Goal: Task Accomplishment & Management: Complete application form

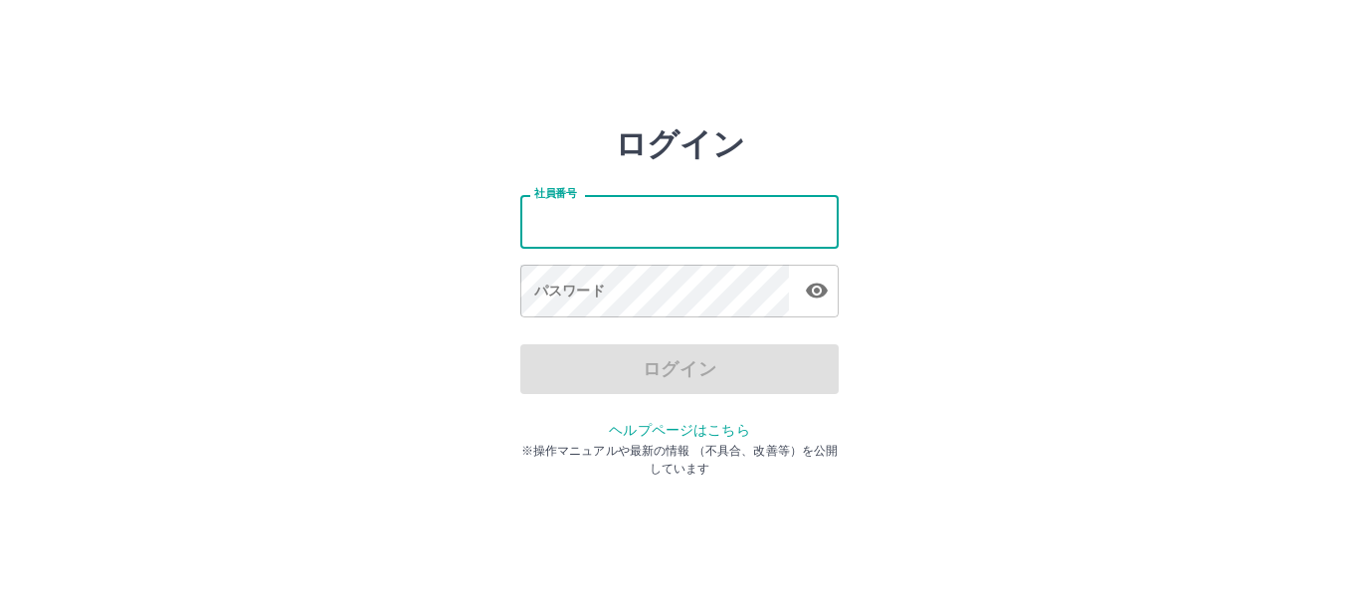
type input "*******"
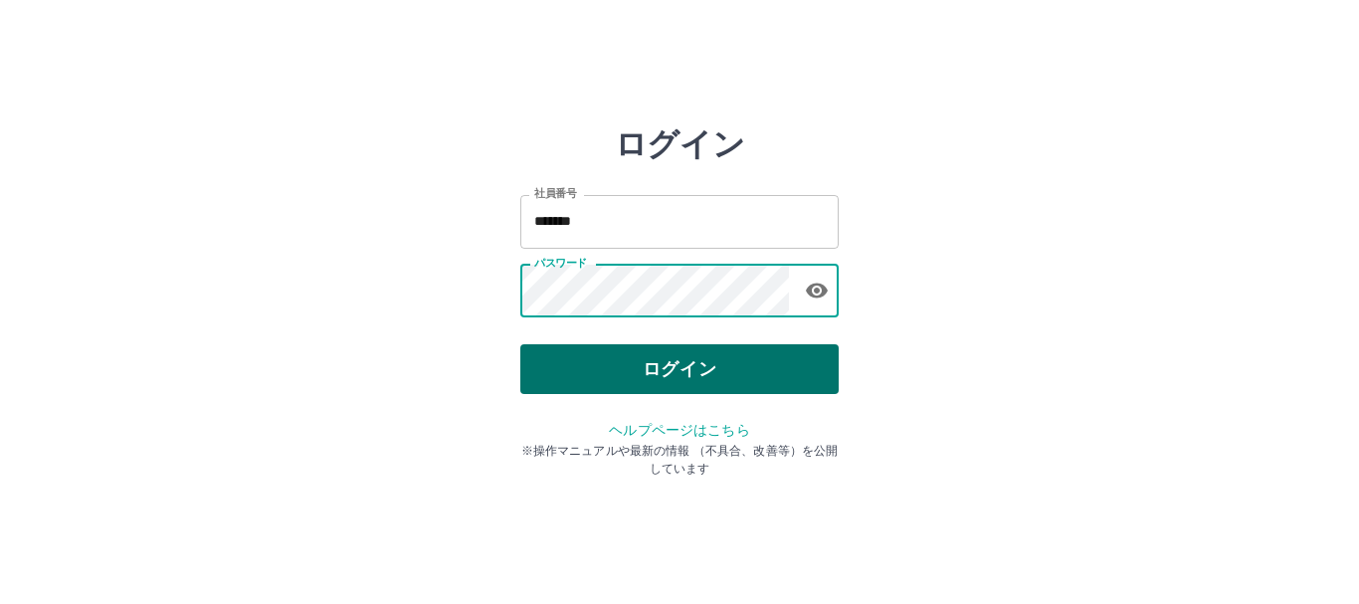
click at [793, 379] on button "ログイン" at bounding box center [679, 369] width 318 height 50
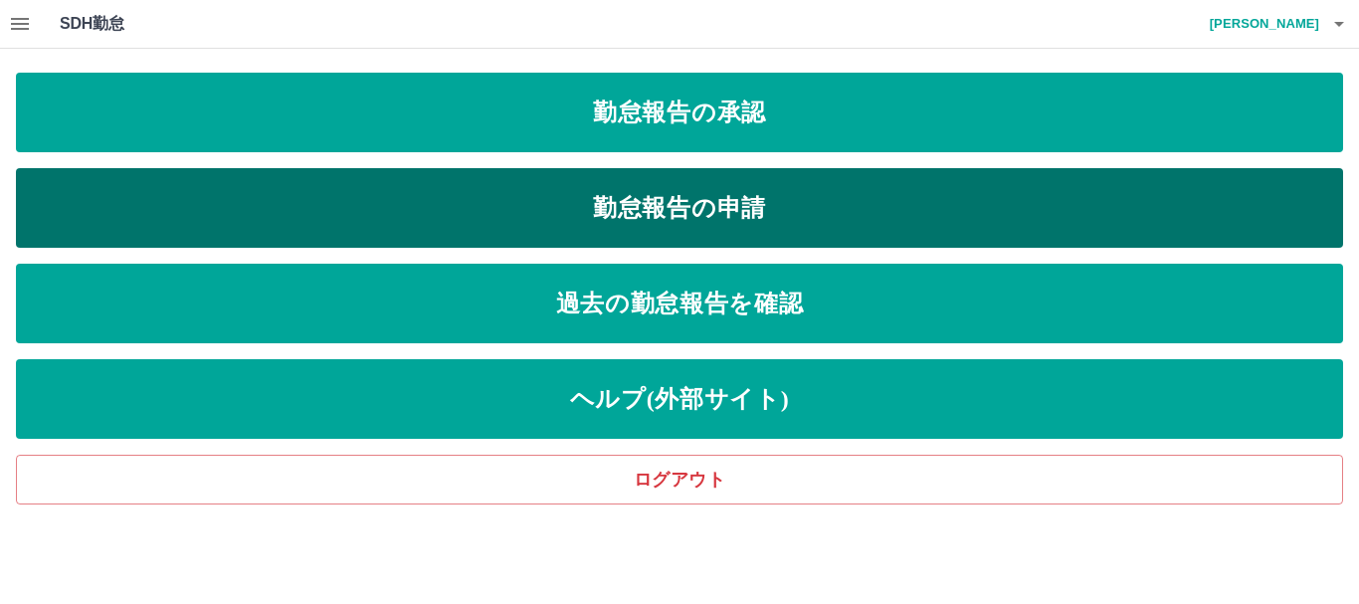
click at [376, 202] on link "勤怠報告の申請" at bounding box center [680, 208] width 1328 height 80
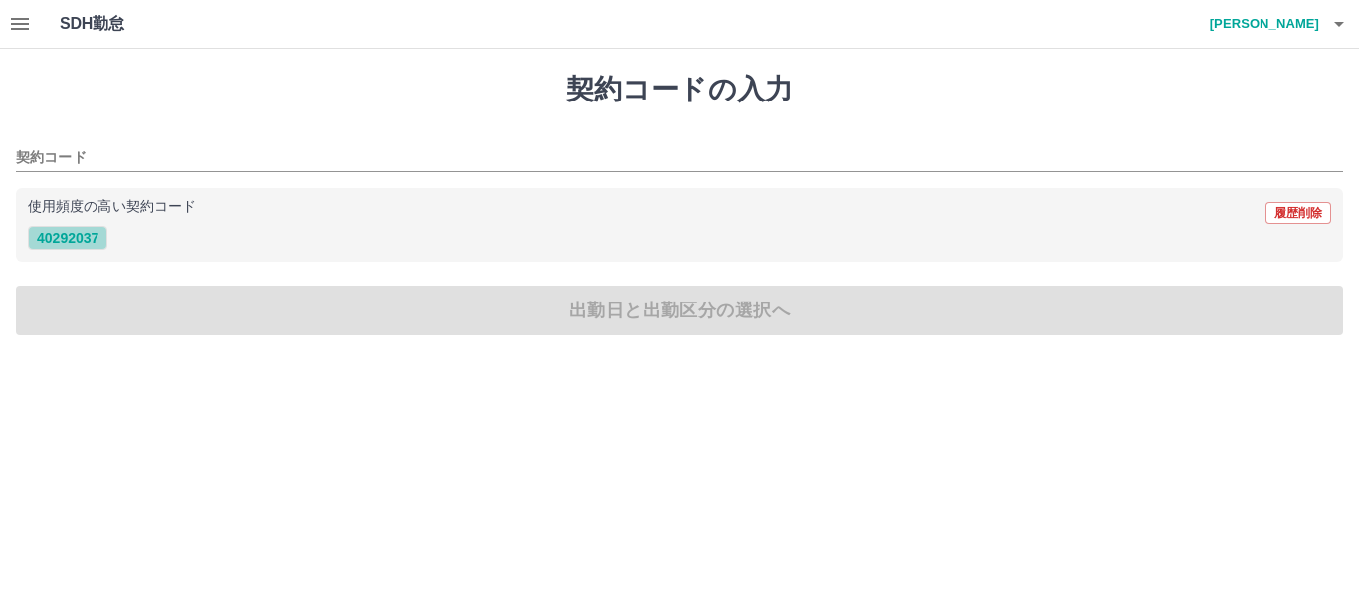
click at [58, 233] on button "40292037" at bounding box center [68, 238] width 80 height 24
type input "********"
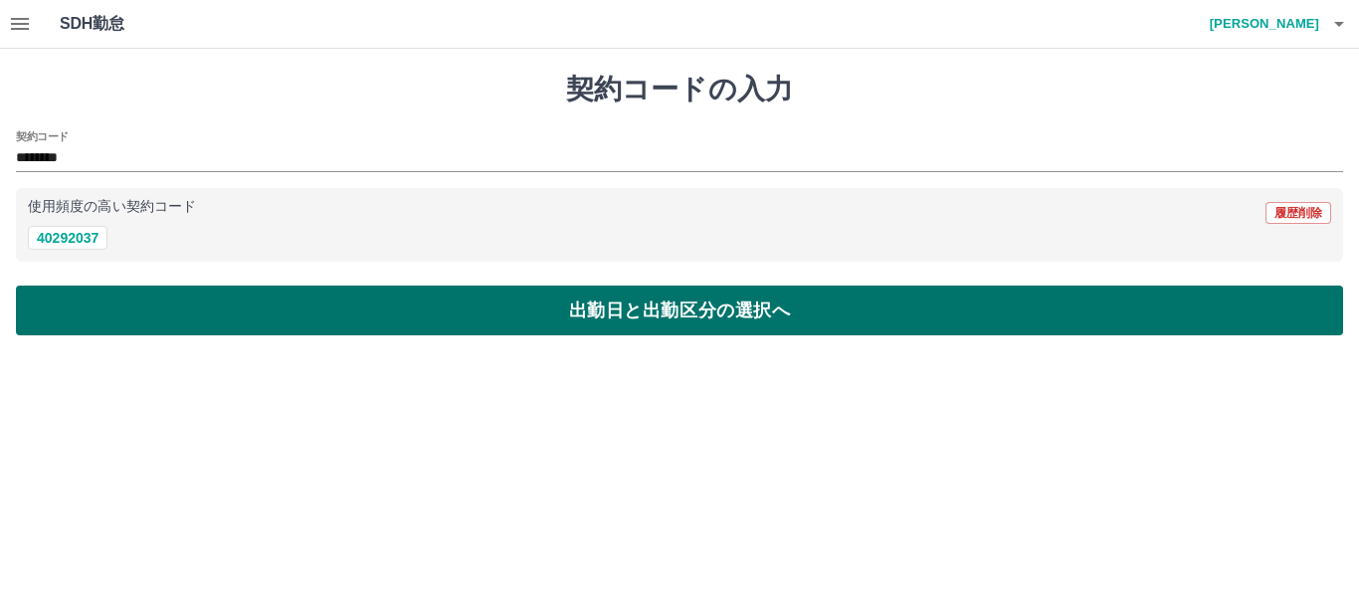
click at [94, 309] on button "出勤日と出勤区分の選択へ" at bounding box center [680, 311] width 1328 height 50
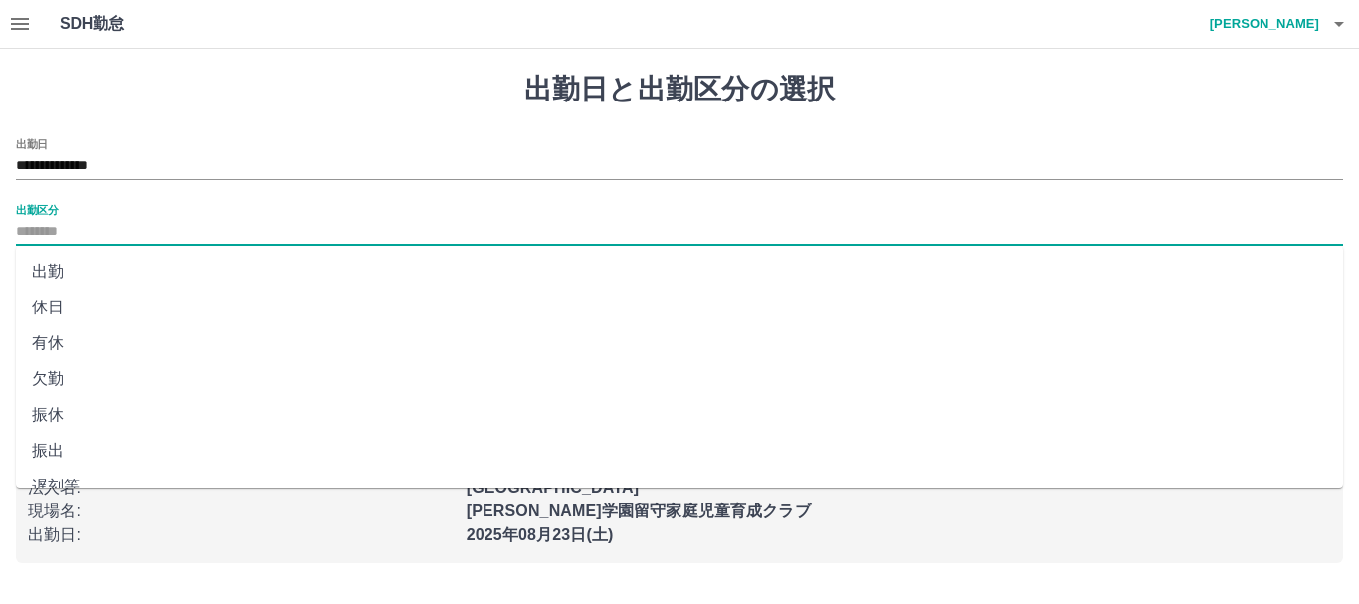
click at [75, 234] on input "出勤区分" at bounding box center [680, 232] width 1328 height 25
click at [72, 265] on li "出勤" at bounding box center [680, 272] width 1328 height 36
type input "**"
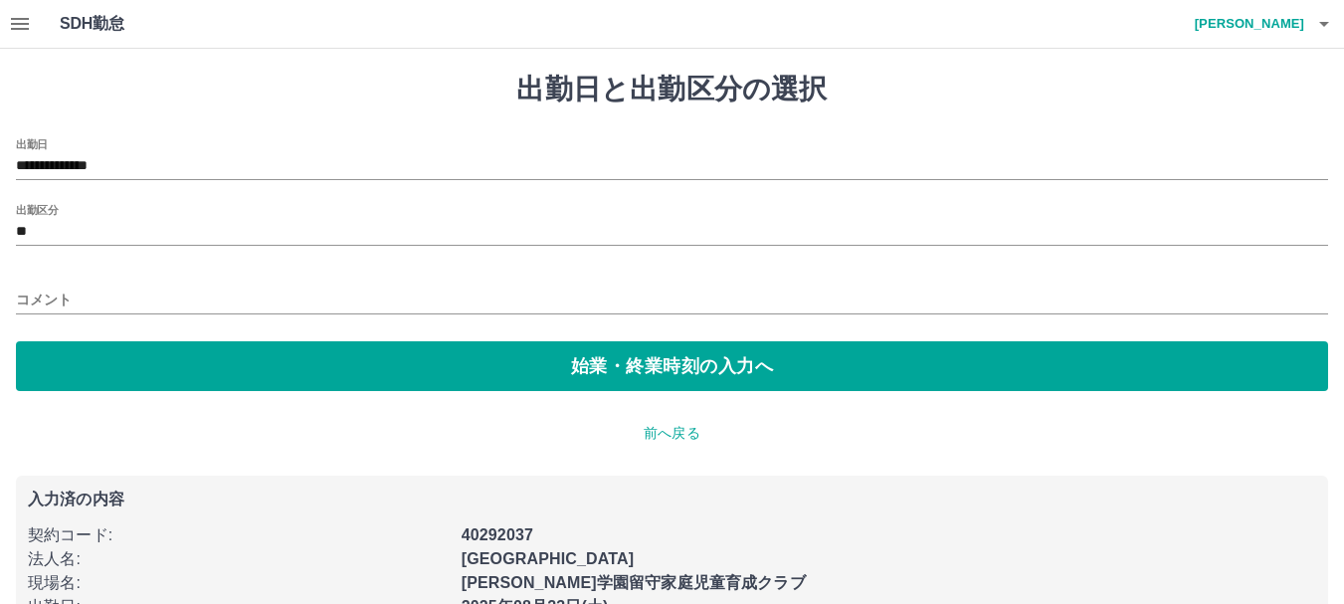
click at [83, 338] on div "**********" at bounding box center [672, 264] width 1313 height 253
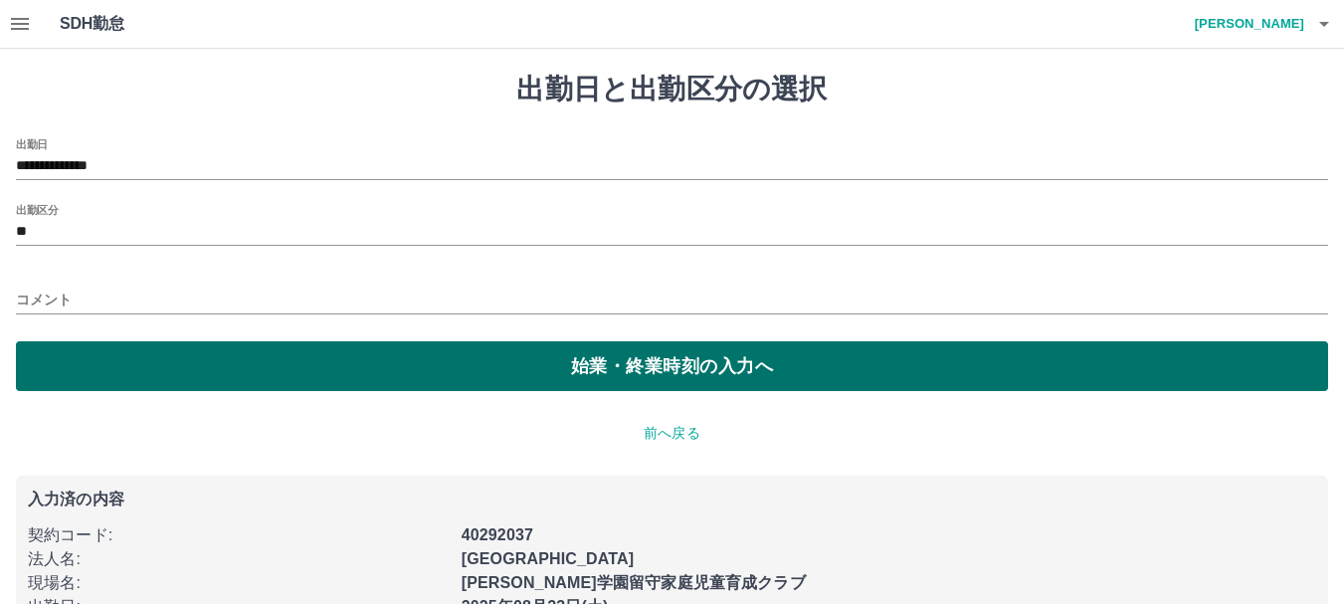
click at [88, 374] on button "始業・終業時刻の入力へ" at bounding box center [672, 366] width 1313 height 50
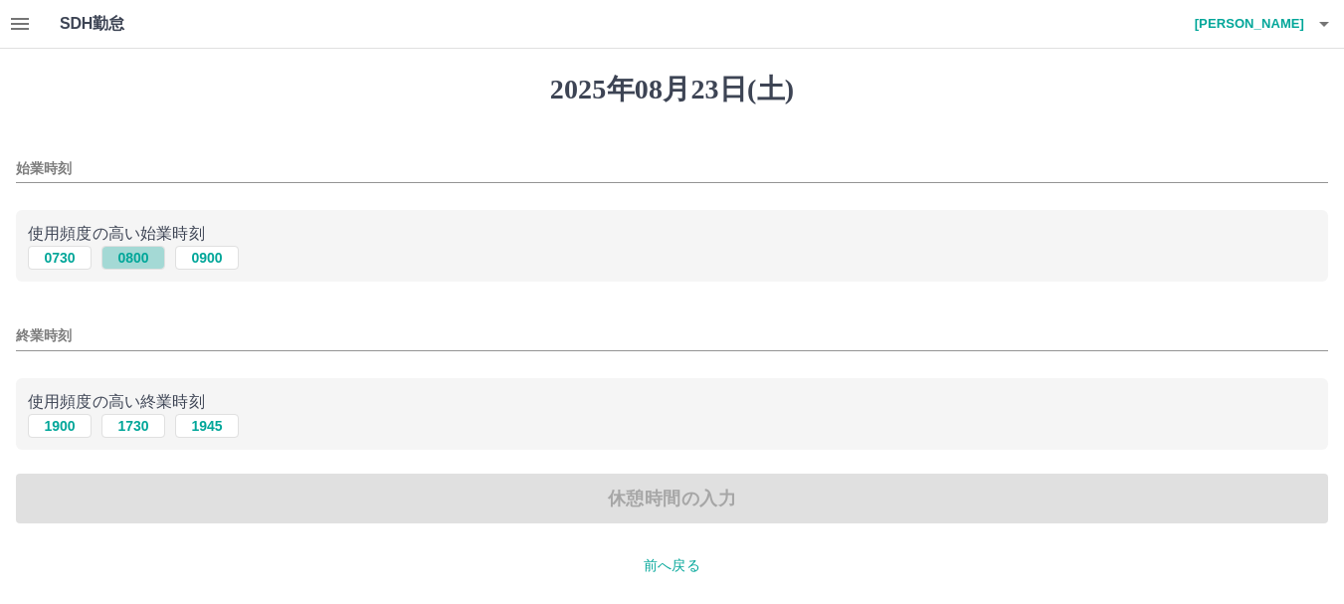
click at [123, 264] on button "0800" at bounding box center [134, 258] width 64 height 24
type input "****"
click at [138, 430] on button "1730" at bounding box center [134, 426] width 64 height 24
type input "****"
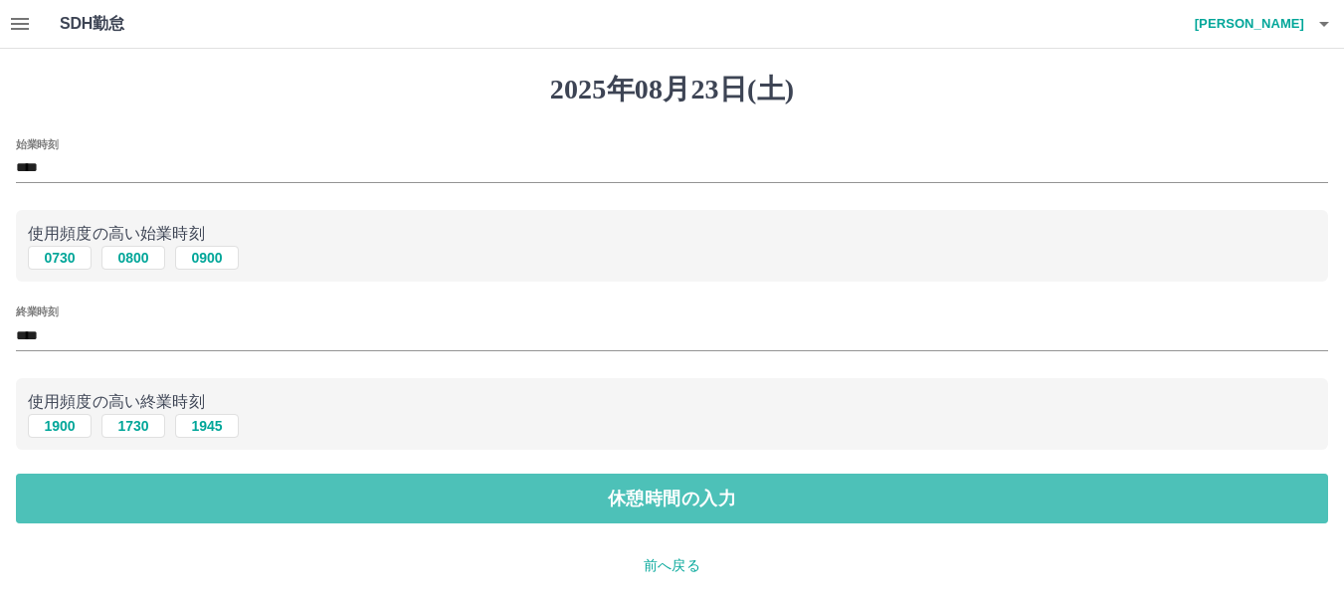
drag, startPoint x: 156, startPoint y: 489, endPoint x: 160, endPoint y: 458, distance: 31.1
click at [158, 485] on button "休憩時間の入力" at bounding box center [672, 499] width 1313 height 50
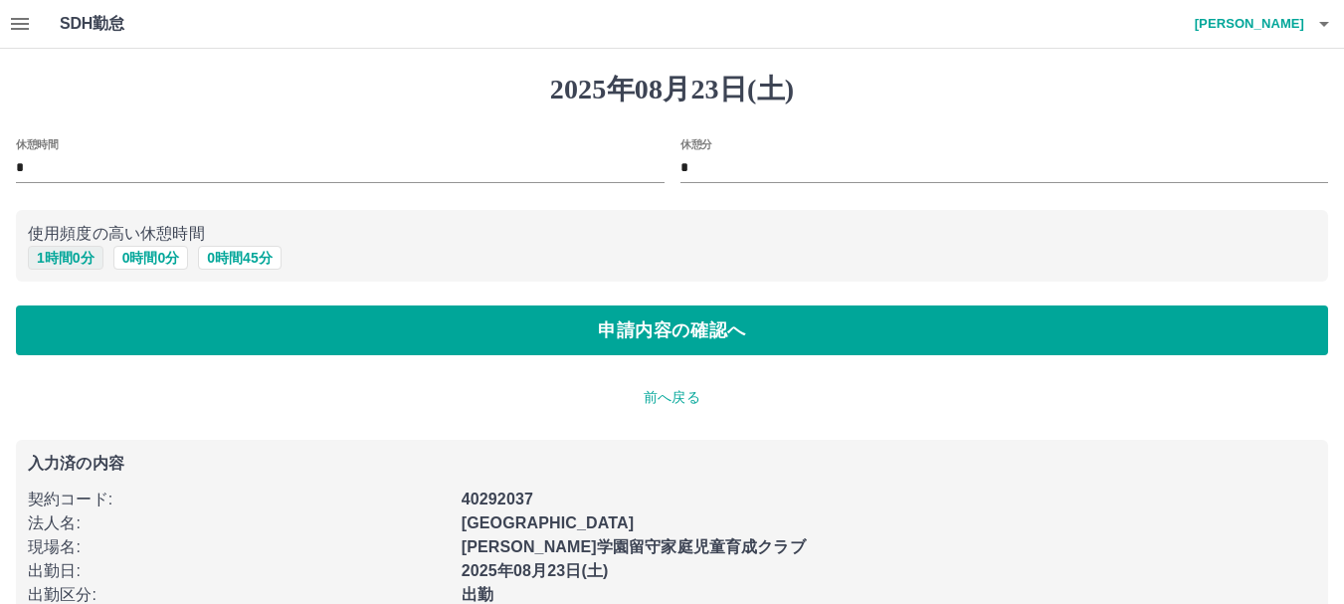
click at [94, 259] on button "1 時間 0 分" at bounding box center [66, 258] width 76 height 24
type input "*"
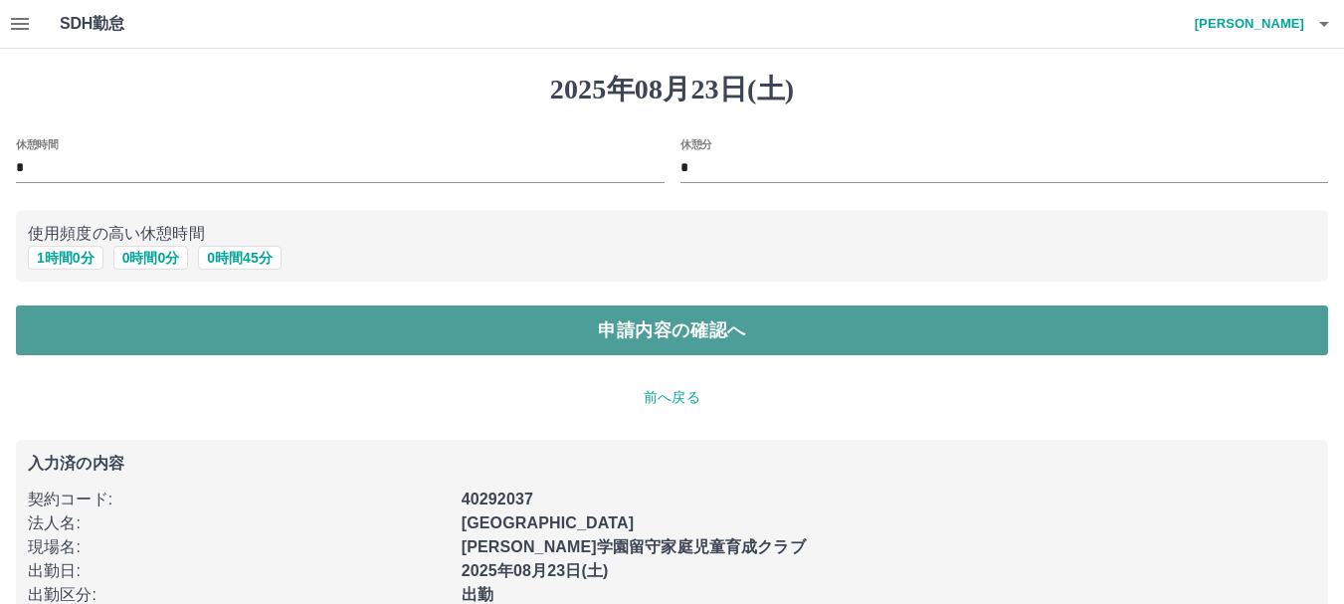
click at [110, 328] on button "申請内容の確認へ" at bounding box center [672, 331] width 1313 height 50
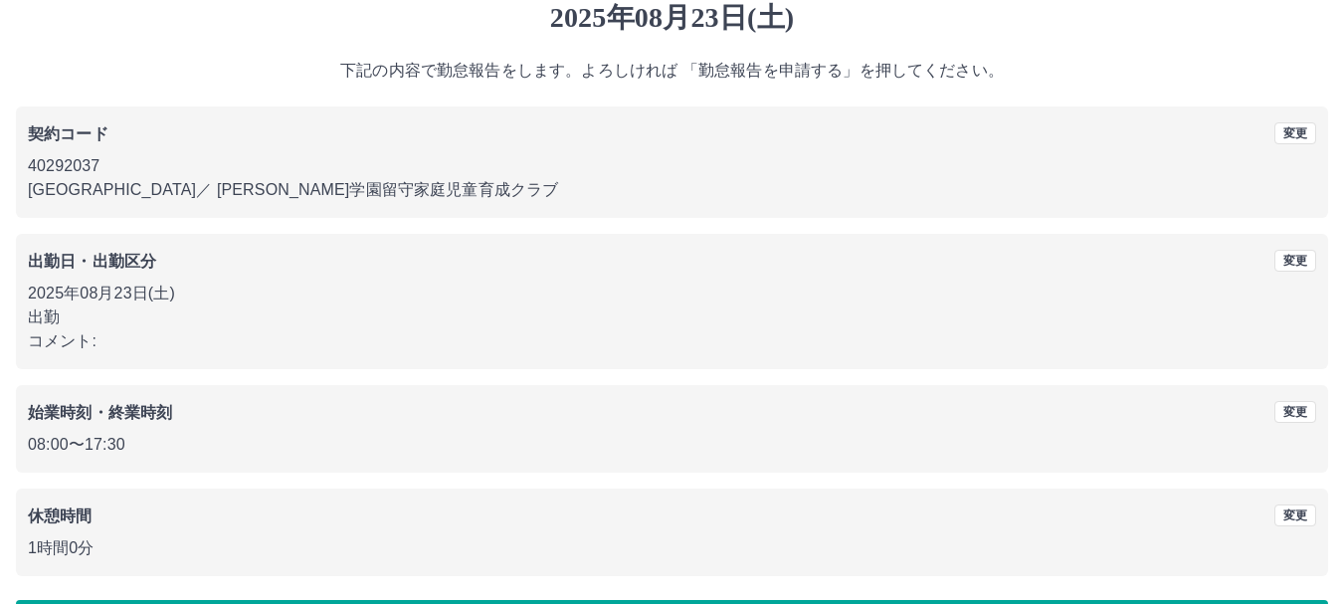
scroll to position [141, 0]
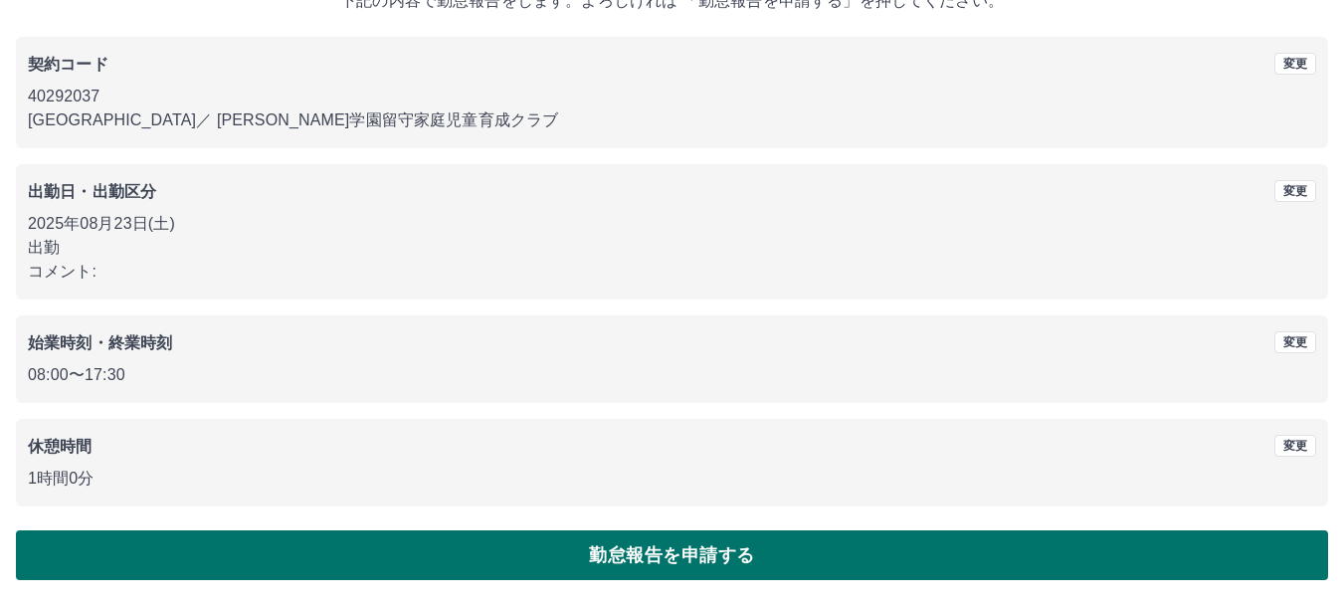
drag, startPoint x: 177, startPoint y: 534, endPoint x: 179, endPoint y: 521, distance: 13.1
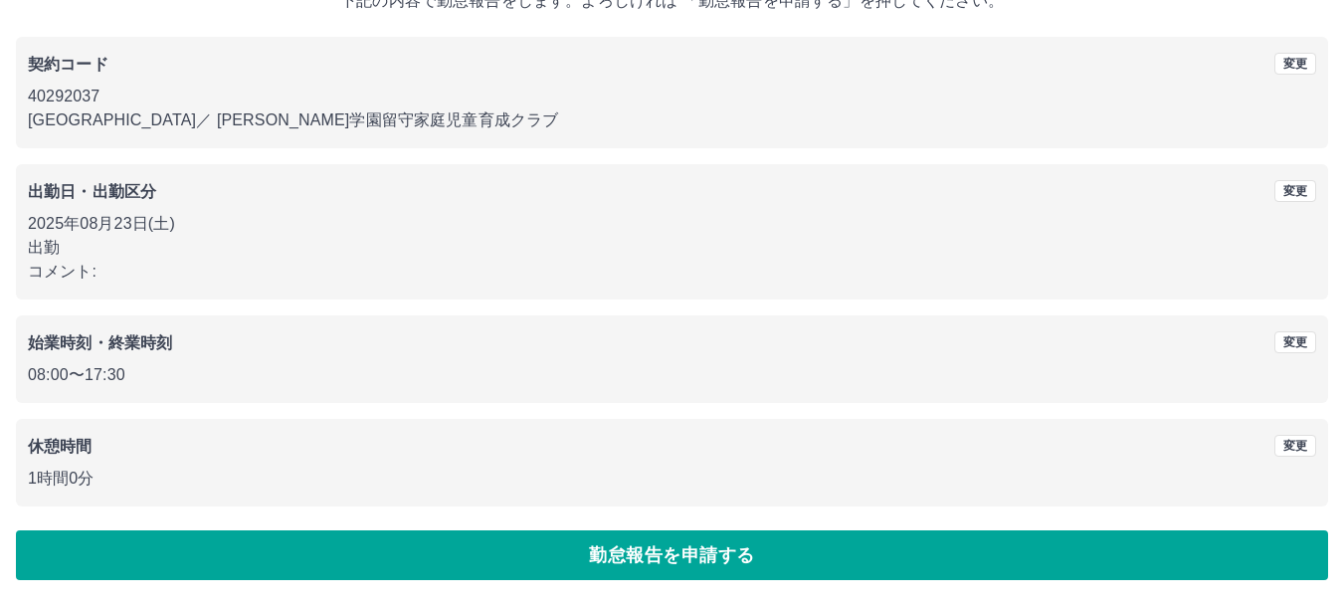
click at [177, 533] on button "勤怠報告を申請する" at bounding box center [672, 555] width 1313 height 50
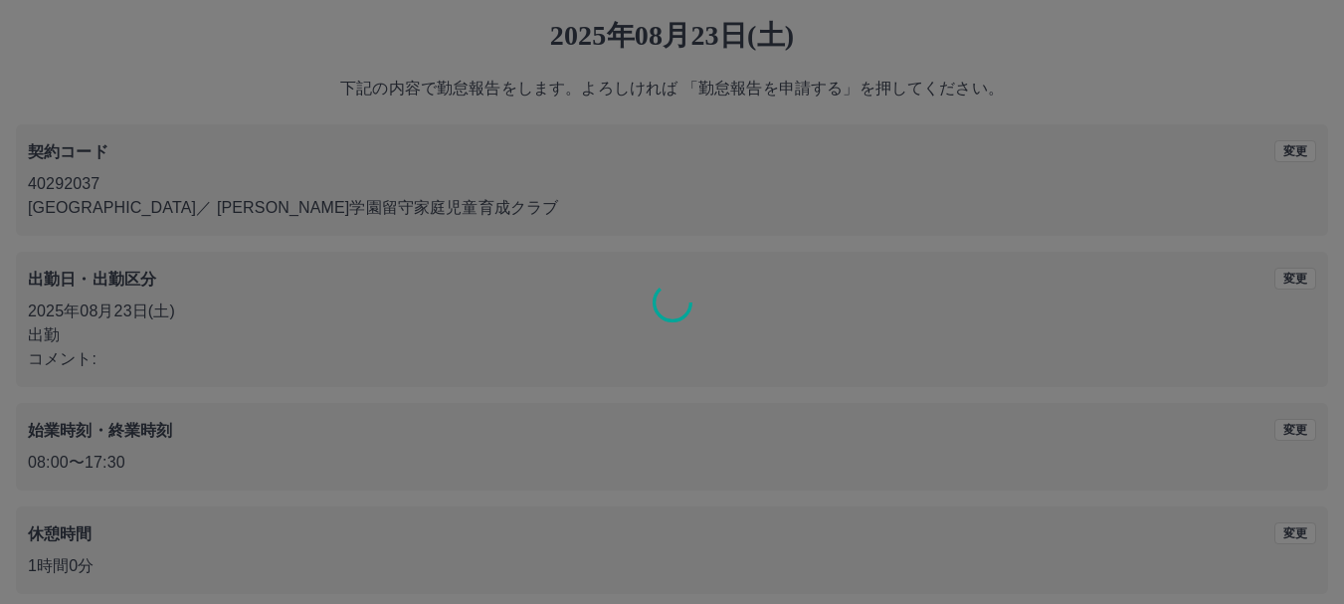
scroll to position [0, 0]
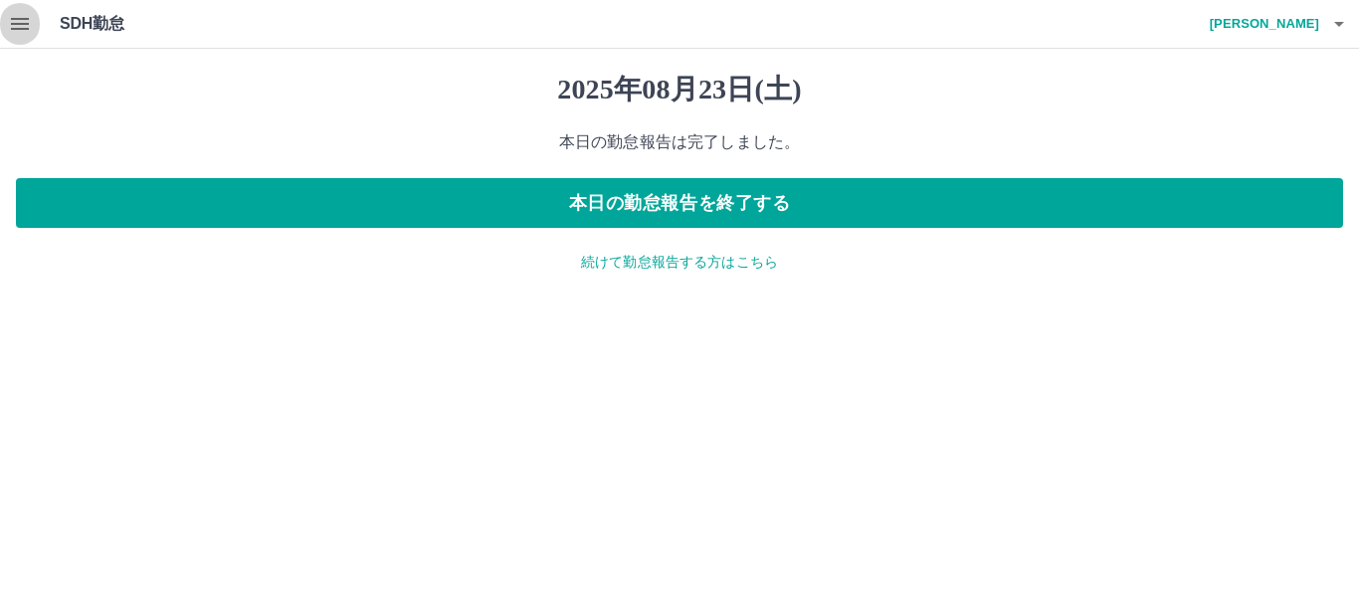
click at [32, 30] on button "button" at bounding box center [20, 24] width 40 height 48
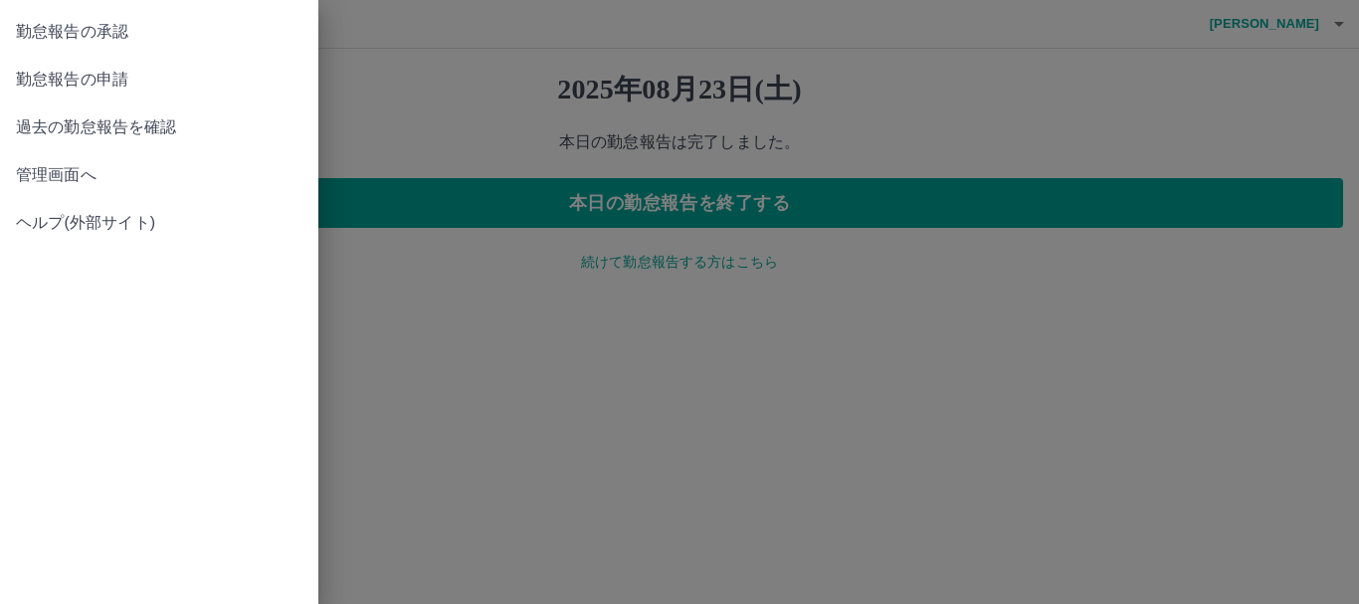
click at [111, 15] on link "勤怠報告の承認" at bounding box center [159, 32] width 318 height 48
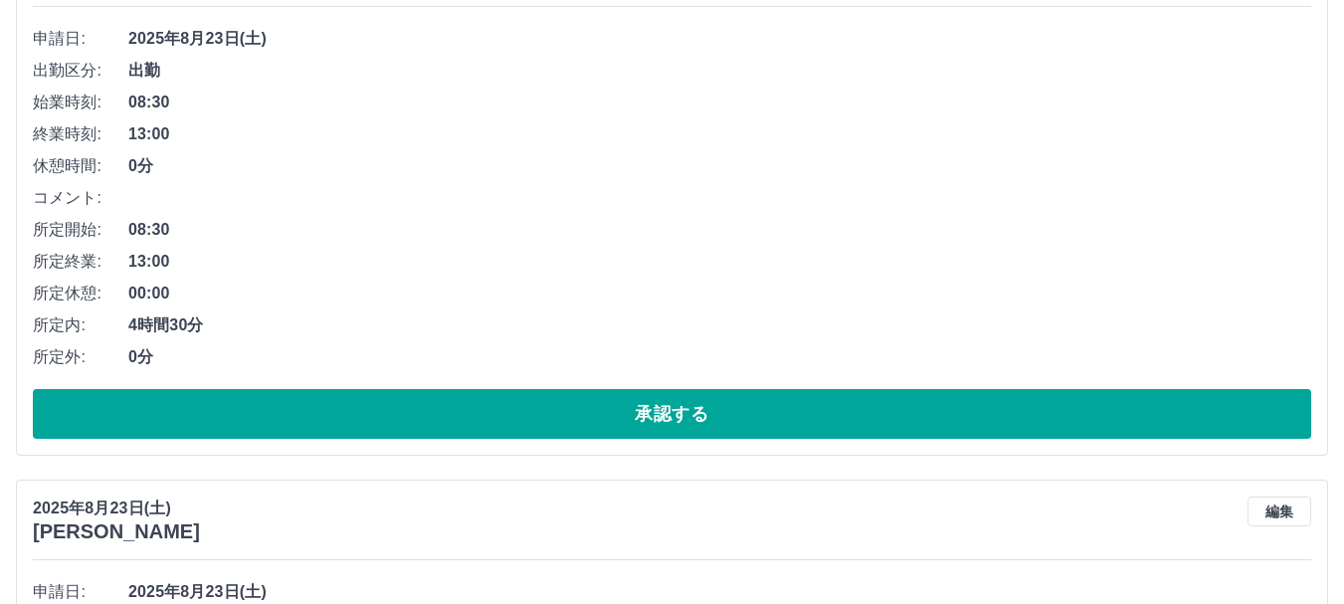
scroll to position [597, 0]
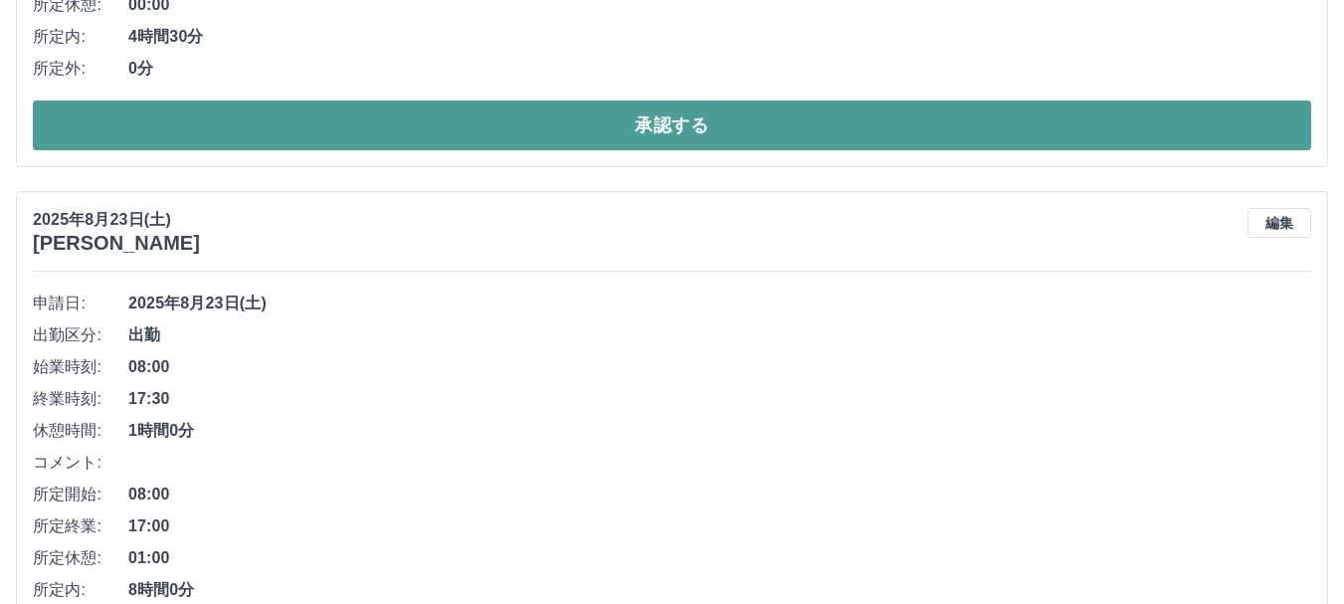
click at [397, 138] on button "承認する" at bounding box center [672, 126] width 1279 height 50
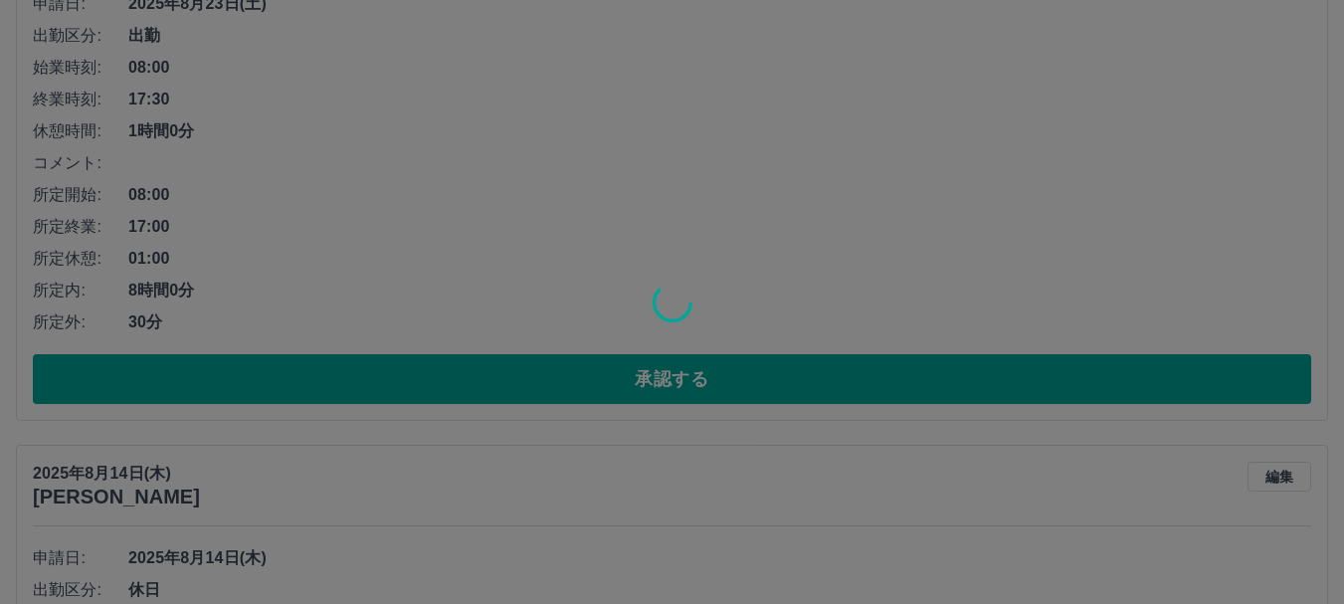
scroll to position [896, 0]
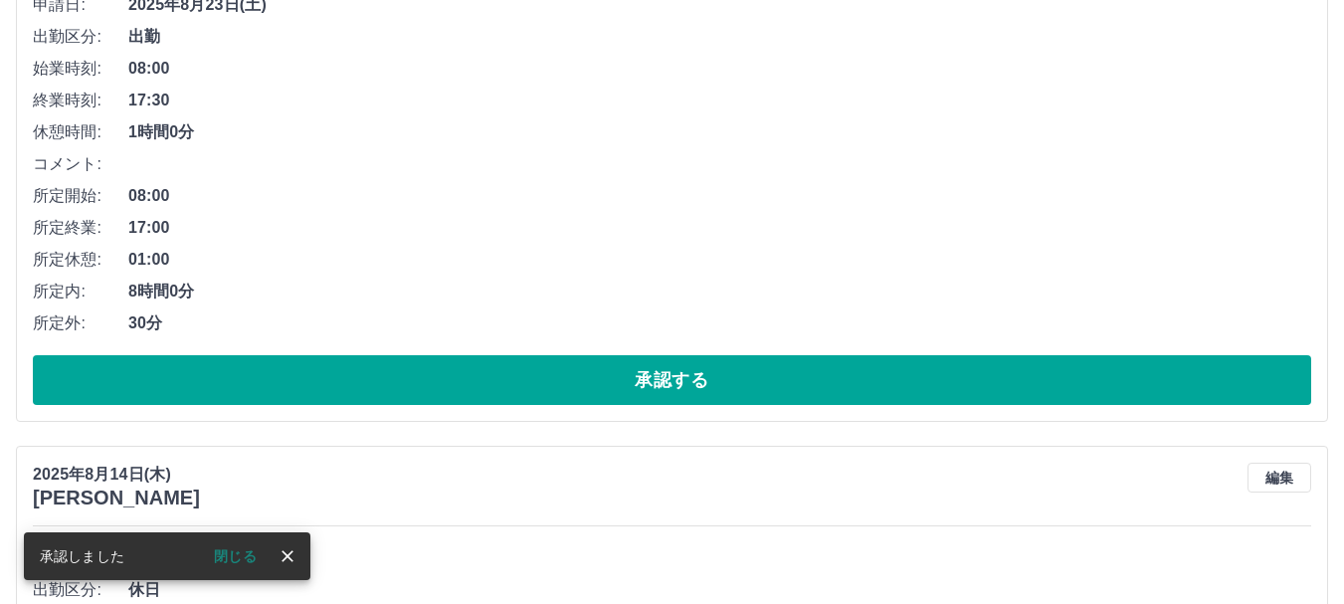
click at [380, 362] on button "承認する" at bounding box center [672, 380] width 1279 height 50
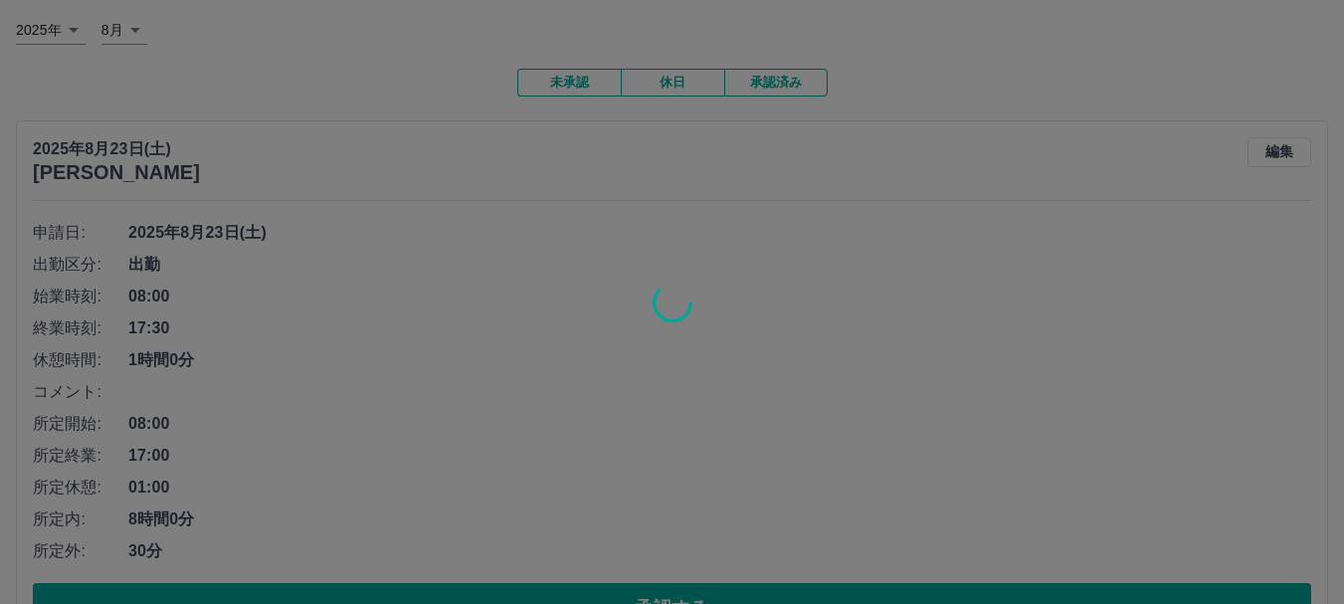
scroll to position [0, 0]
